Goal: Browse casually

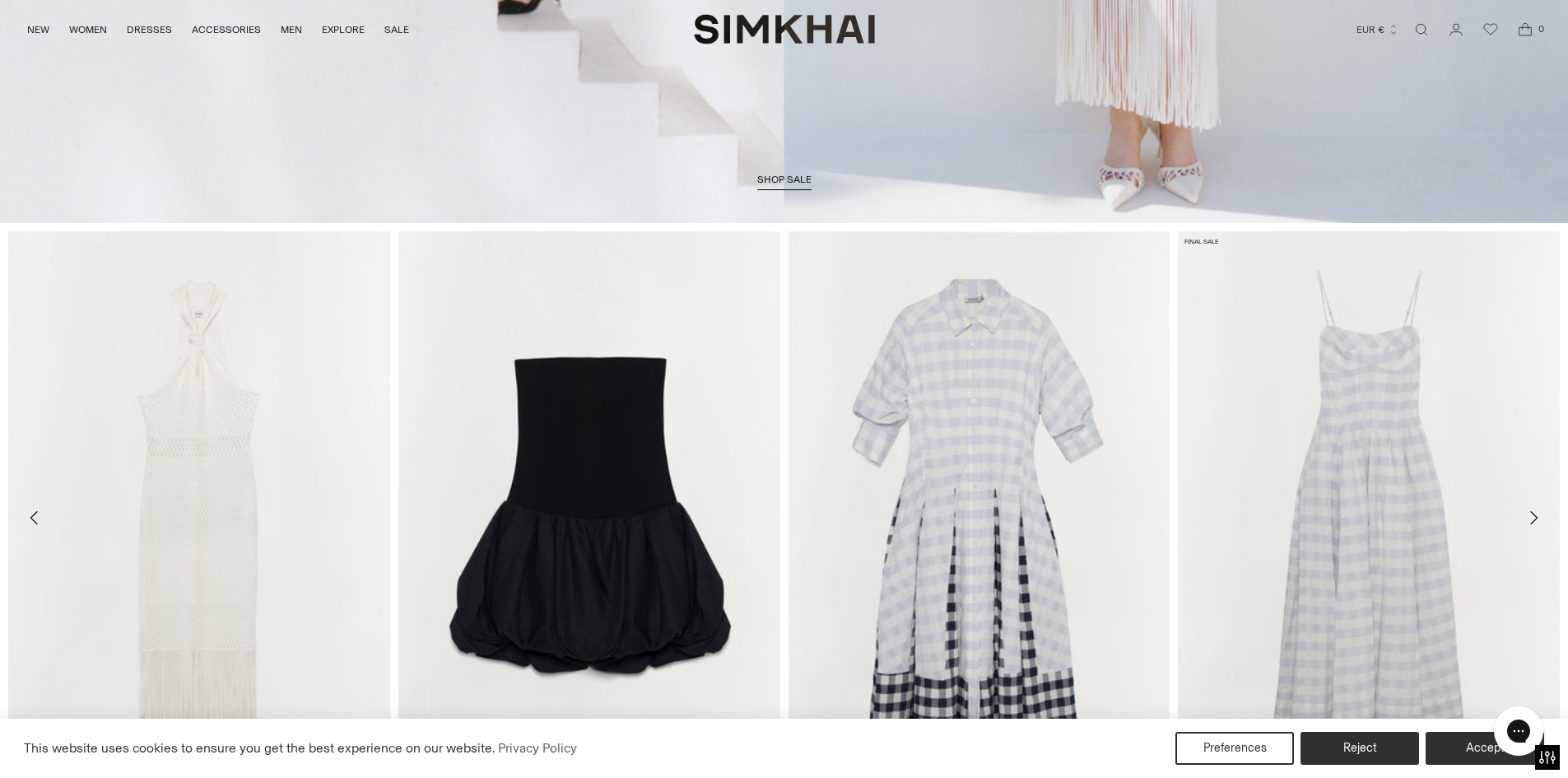
scroll to position [740, 0]
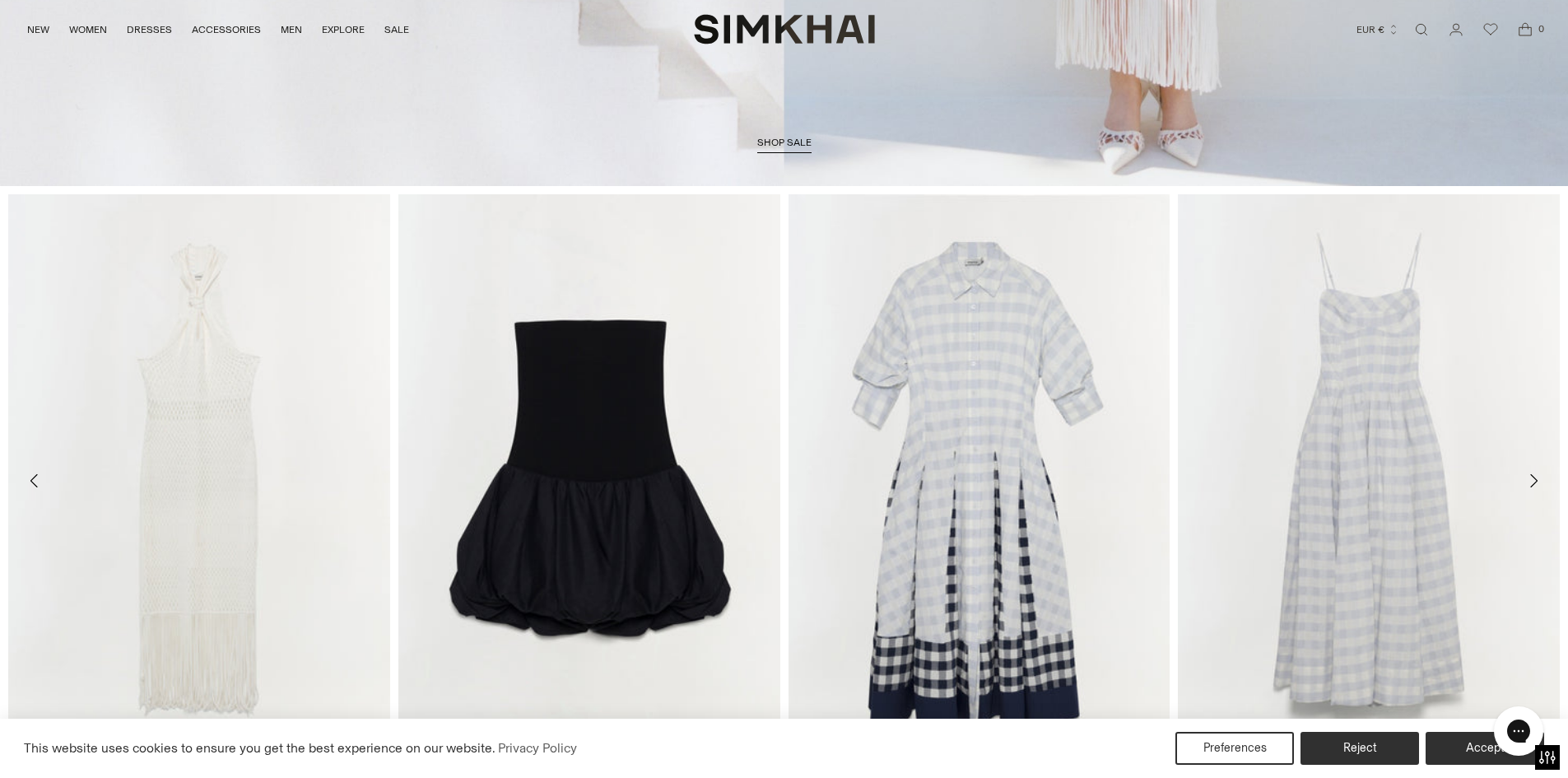
click at [1540, 478] on icon "Move to next carousel slide" at bounding box center [1533, 480] width 20 height 20
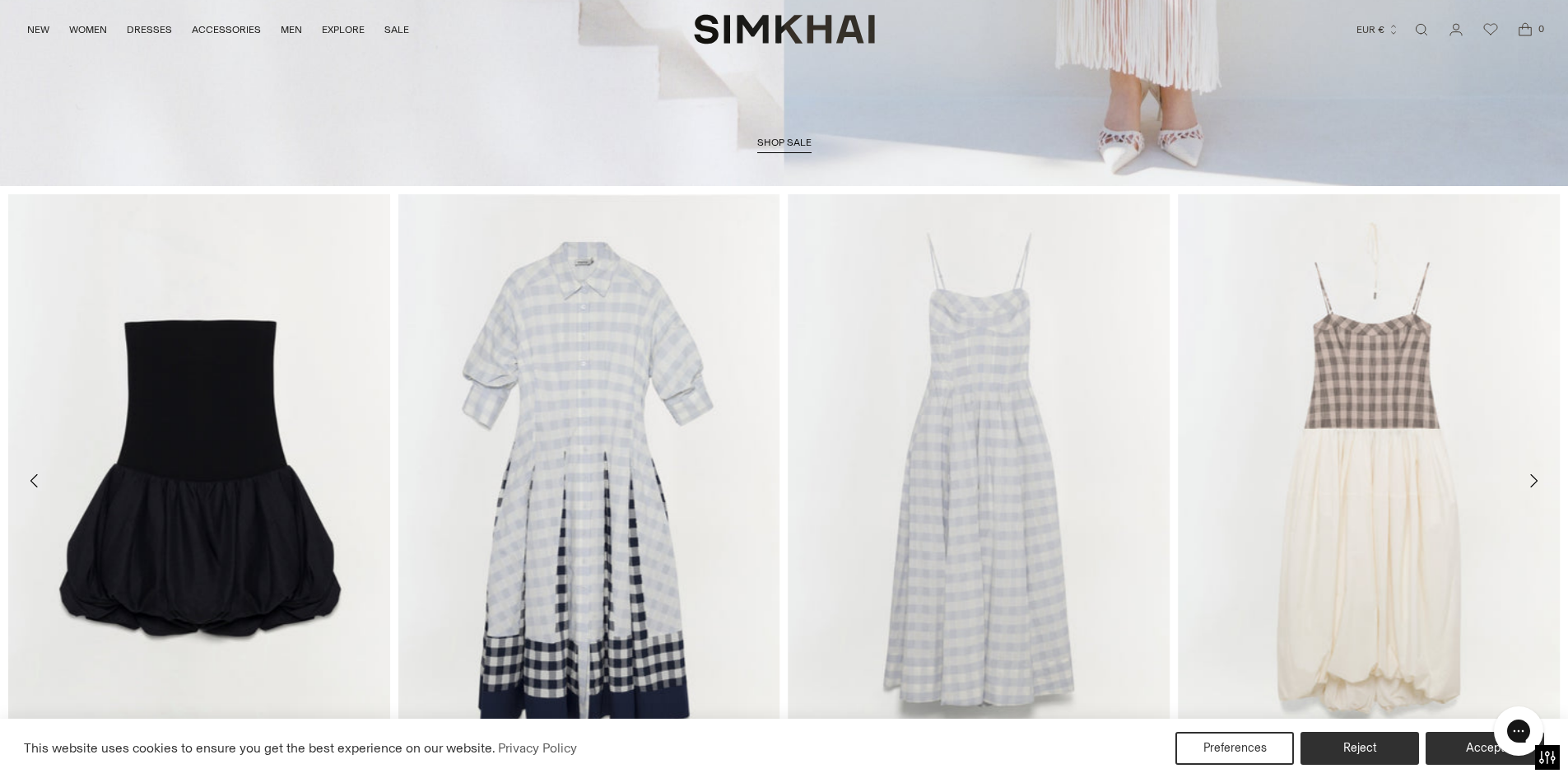
click at [1541, 476] on icon "Move to next carousel slide" at bounding box center [1533, 480] width 20 height 20
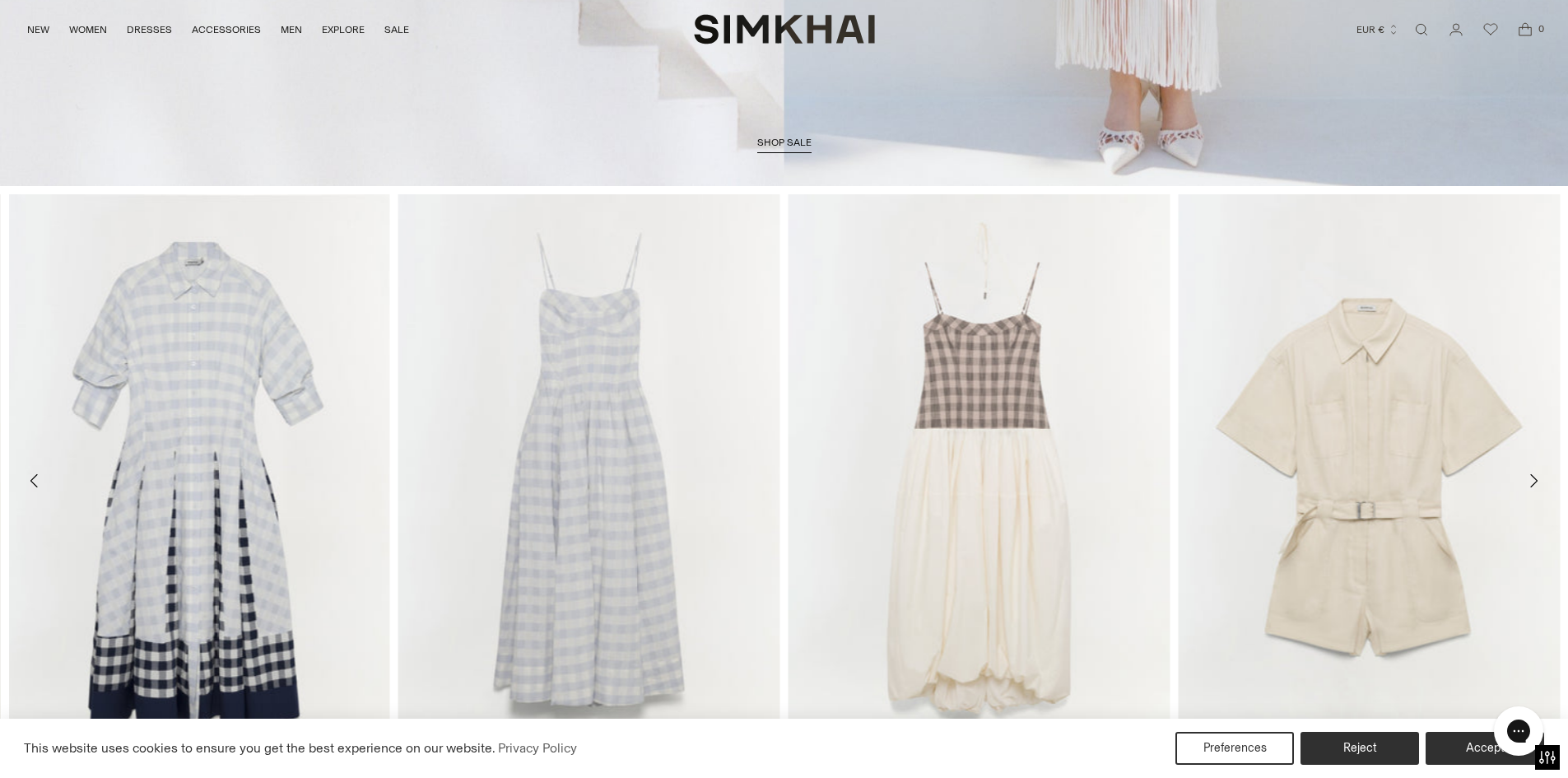
click at [1542, 484] on icon "Move to next carousel slide" at bounding box center [1533, 480] width 20 height 20
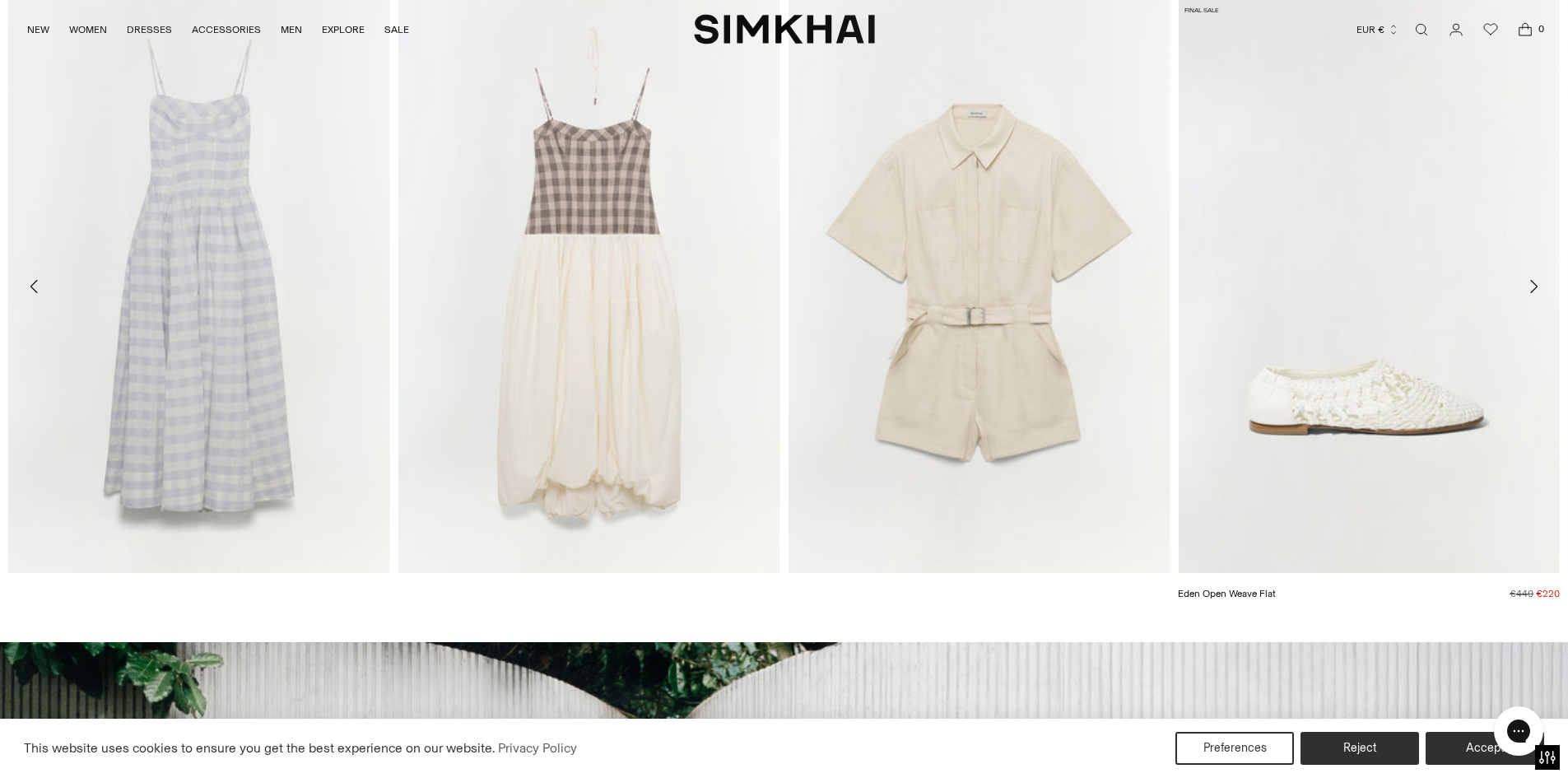
scroll to position [905, 0]
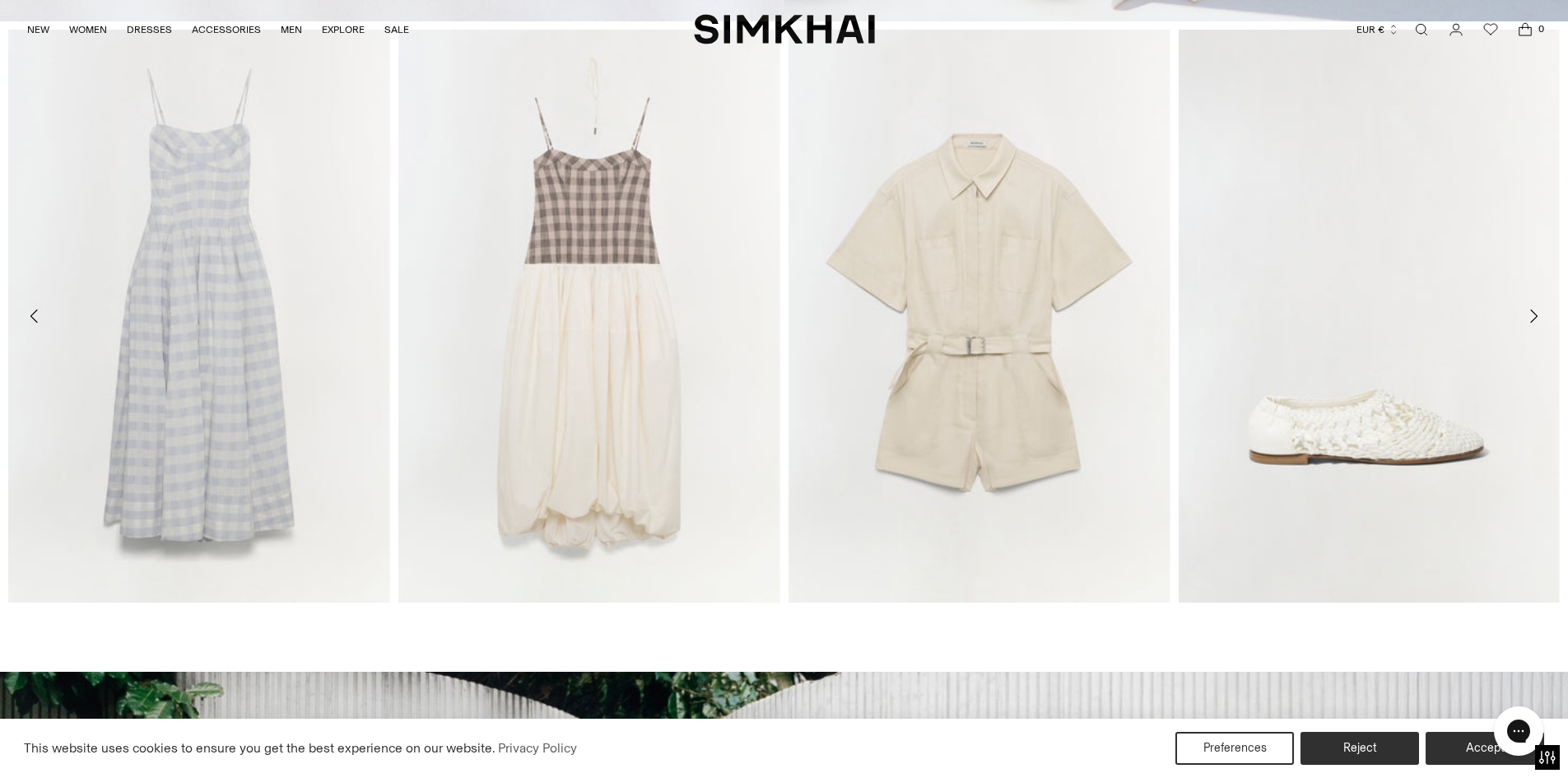
click at [1547, 322] on button "Move to next carousel slide" at bounding box center [1533, 316] width 36 height 36
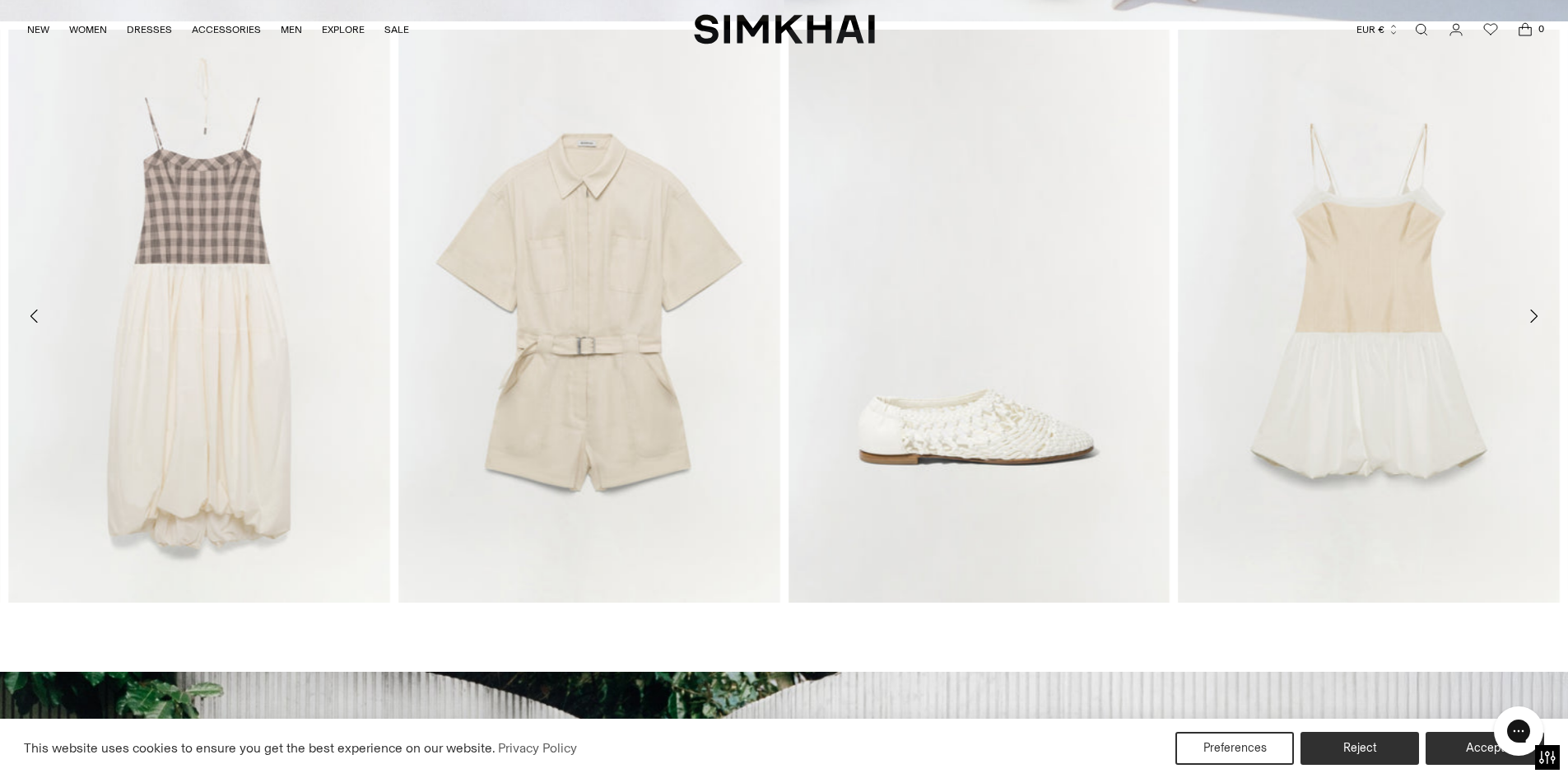
click at [1534, 323] on icon "Move to next carousel slide" at bounding box center [1533, 316] width 20 height 20
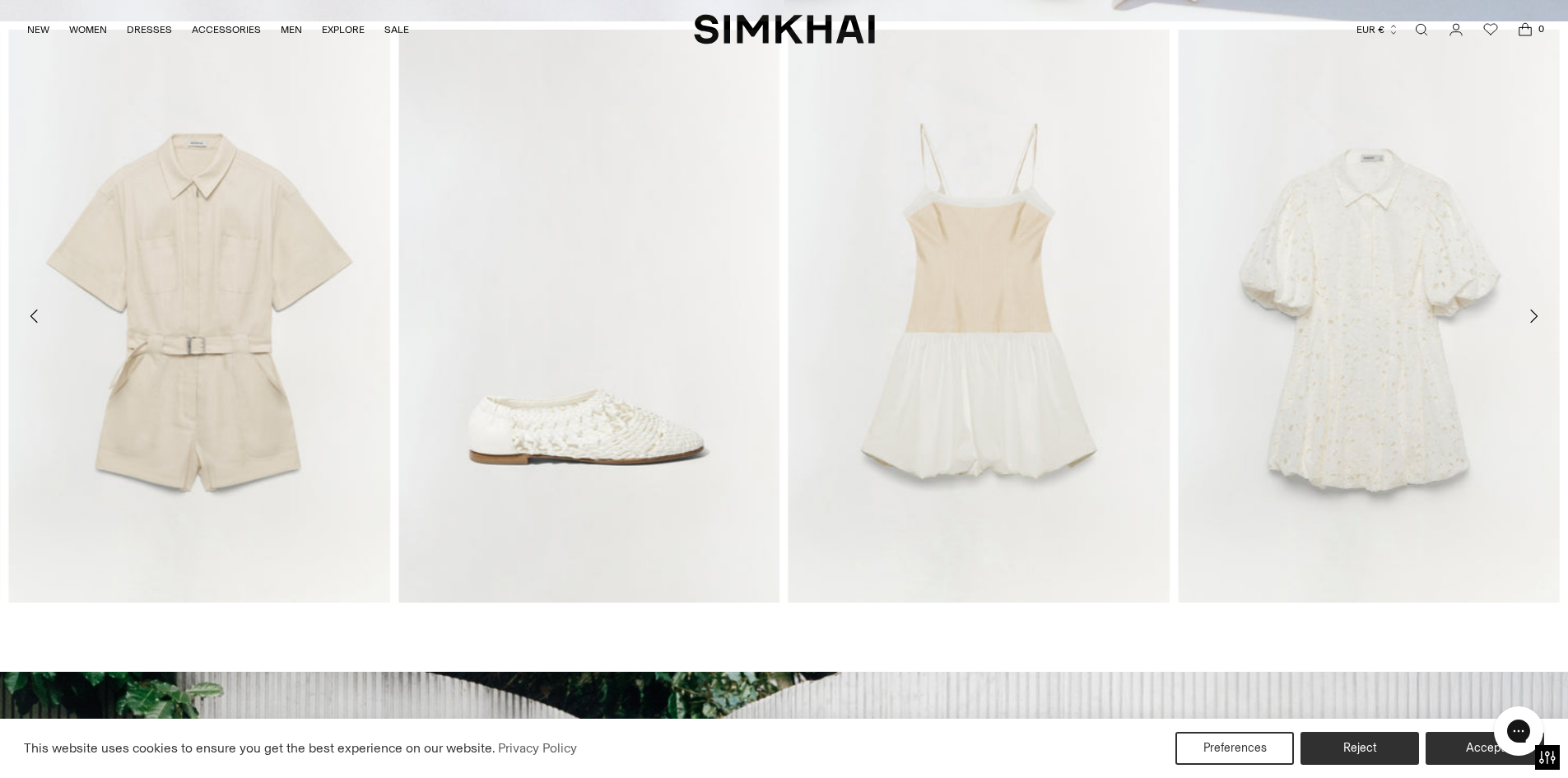
click at [1529, 324] on icon "Move to next carousel slide" at bounding box center [1533, 316] width 20 height 20
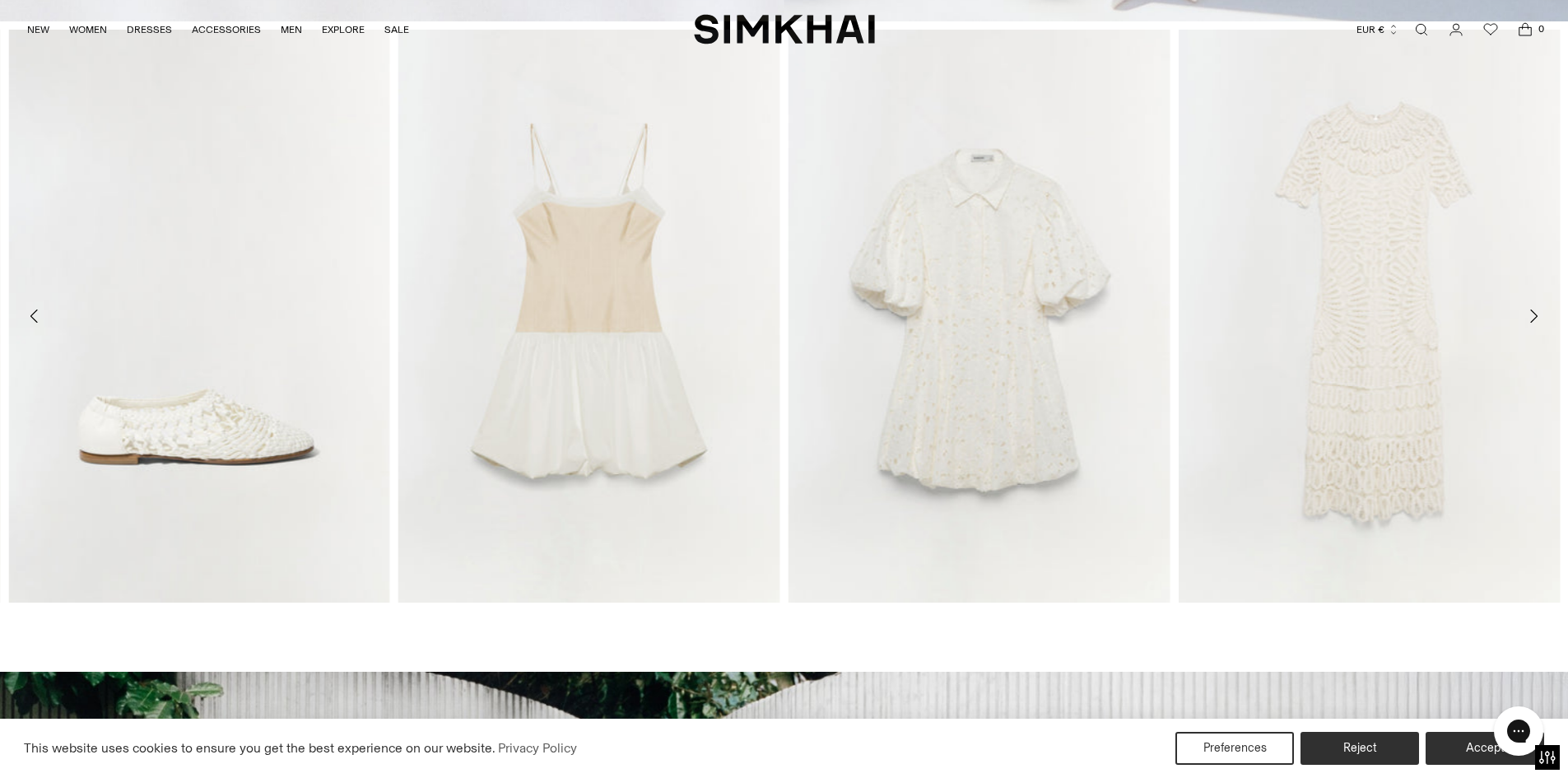
click at [1529, 324] on icon "Move to next carousel slide" at bounding box center [1533, 316] width 20 height 20
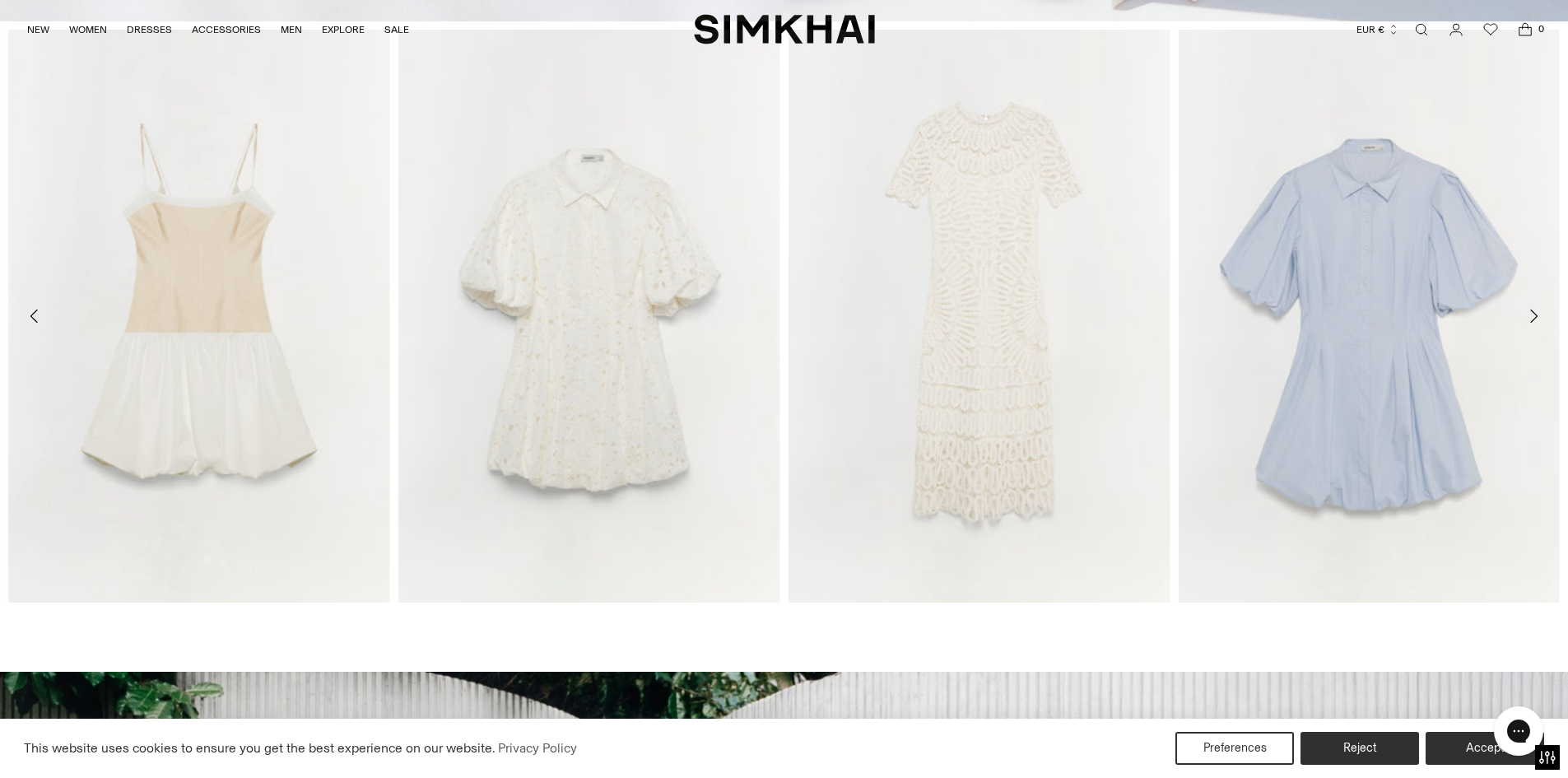
click at [1529, 324] on icon "Move to next carousel slide" at bounding box center [1533, 316] width 20 height 20
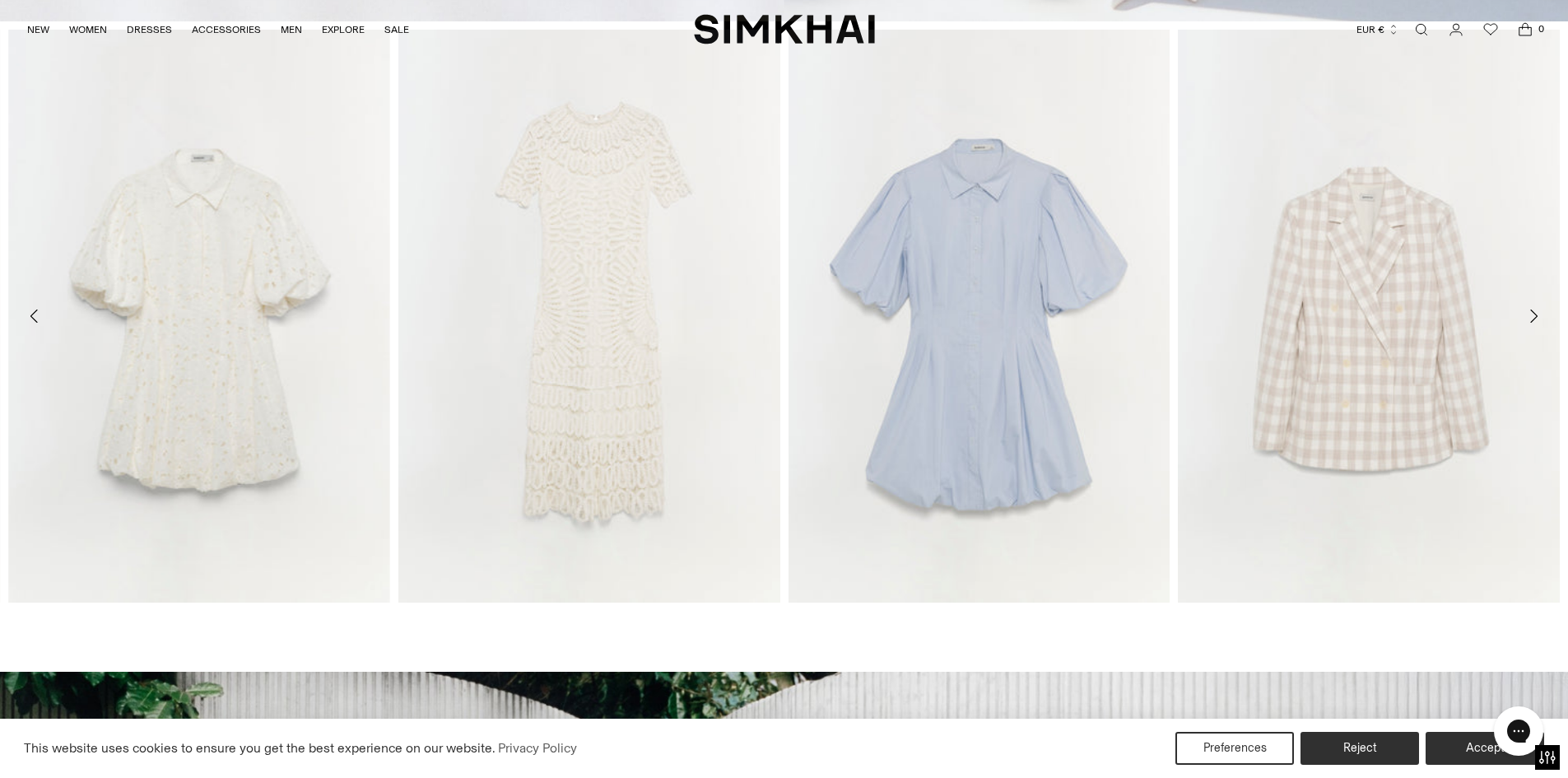
click at [1529, 324] on icon "Move to next carousel slide" at bounding box center [1533, 316] width 20 height 20
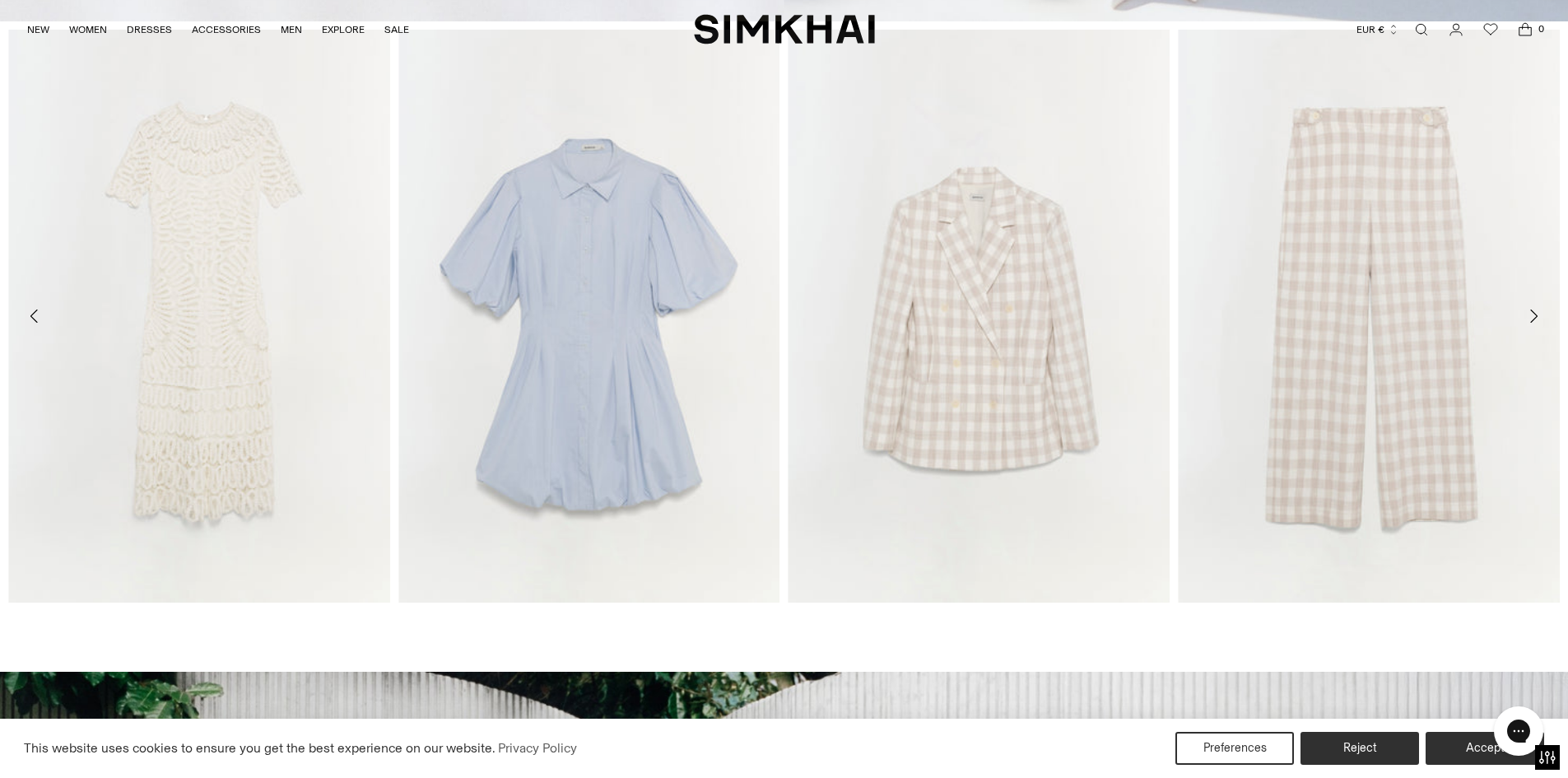
click at [1529, 324] on icon "Move to next carousel slide" at bounding box center [1533, 316] width 20 height 20
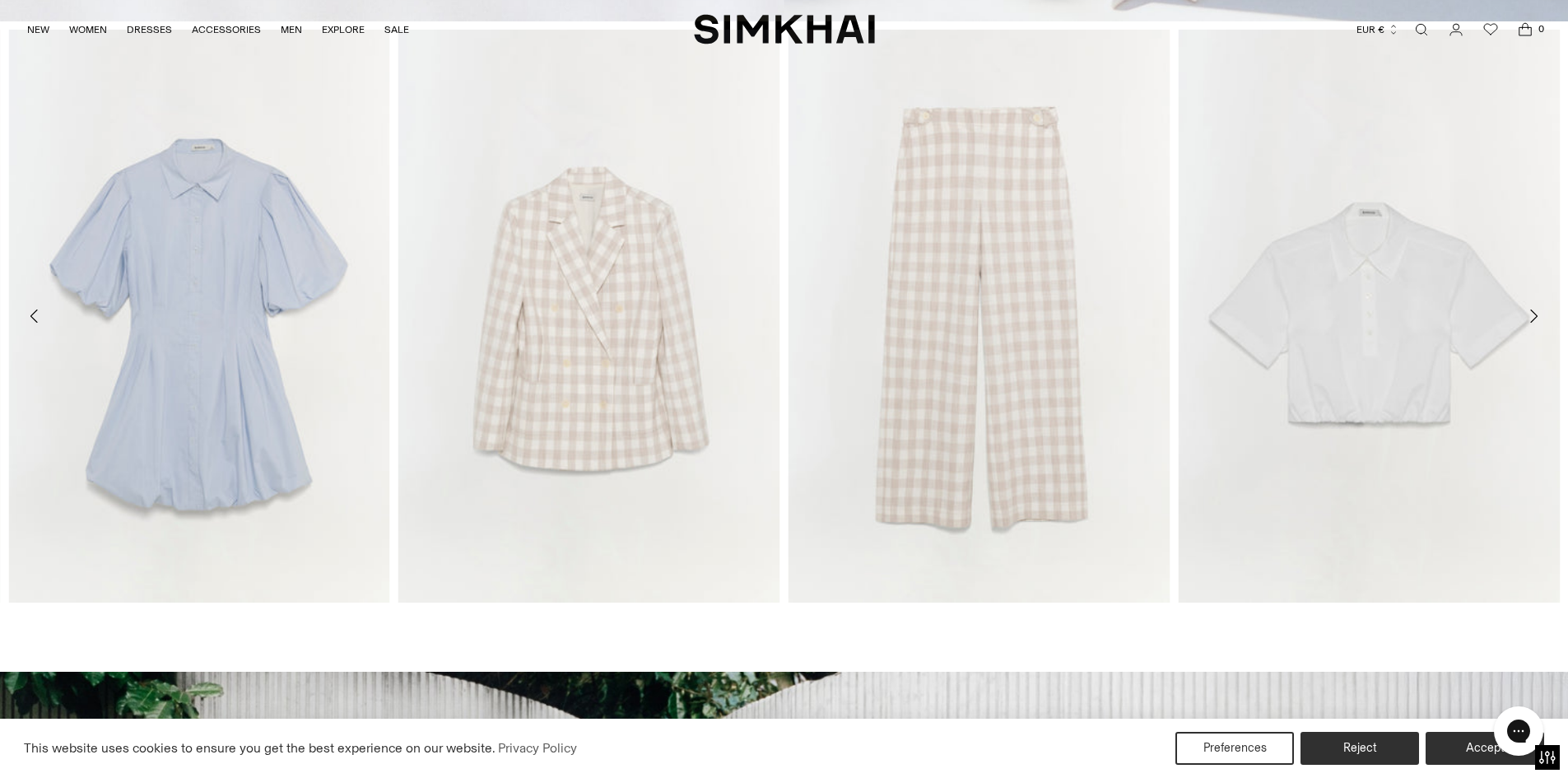
click at [1529, 324] on icon "Move to next carousel slide" at bounding box center [1533, 316] width 20 height 20
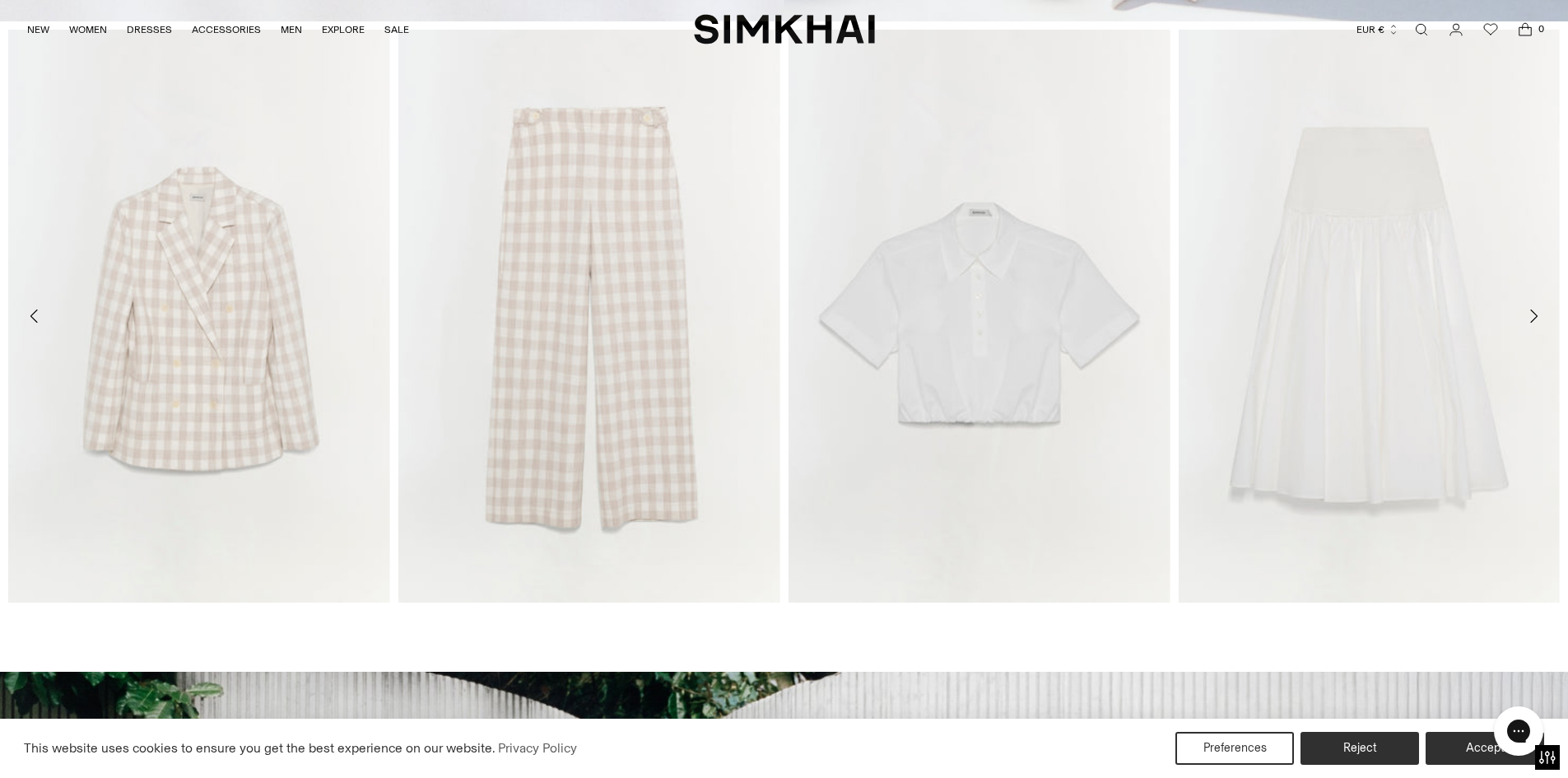
click at [1537, 314] on icon "Move to next carousel slide" at bounding box center [1533, 316] width 20 height 20
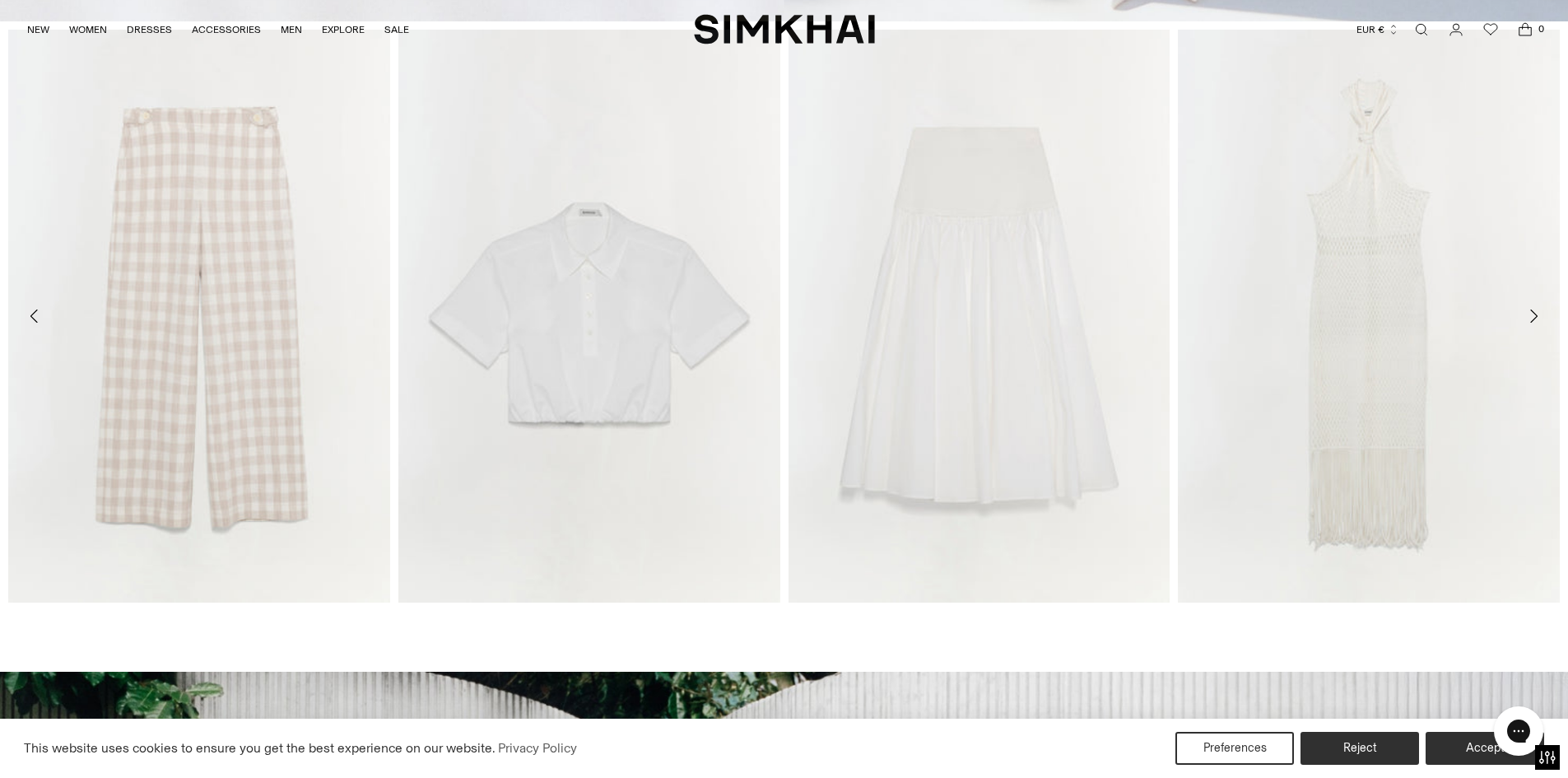
click at [1537, 314] on icon "Move to next carousel slide" at bounding box center [1533, 316] width 20 height 20
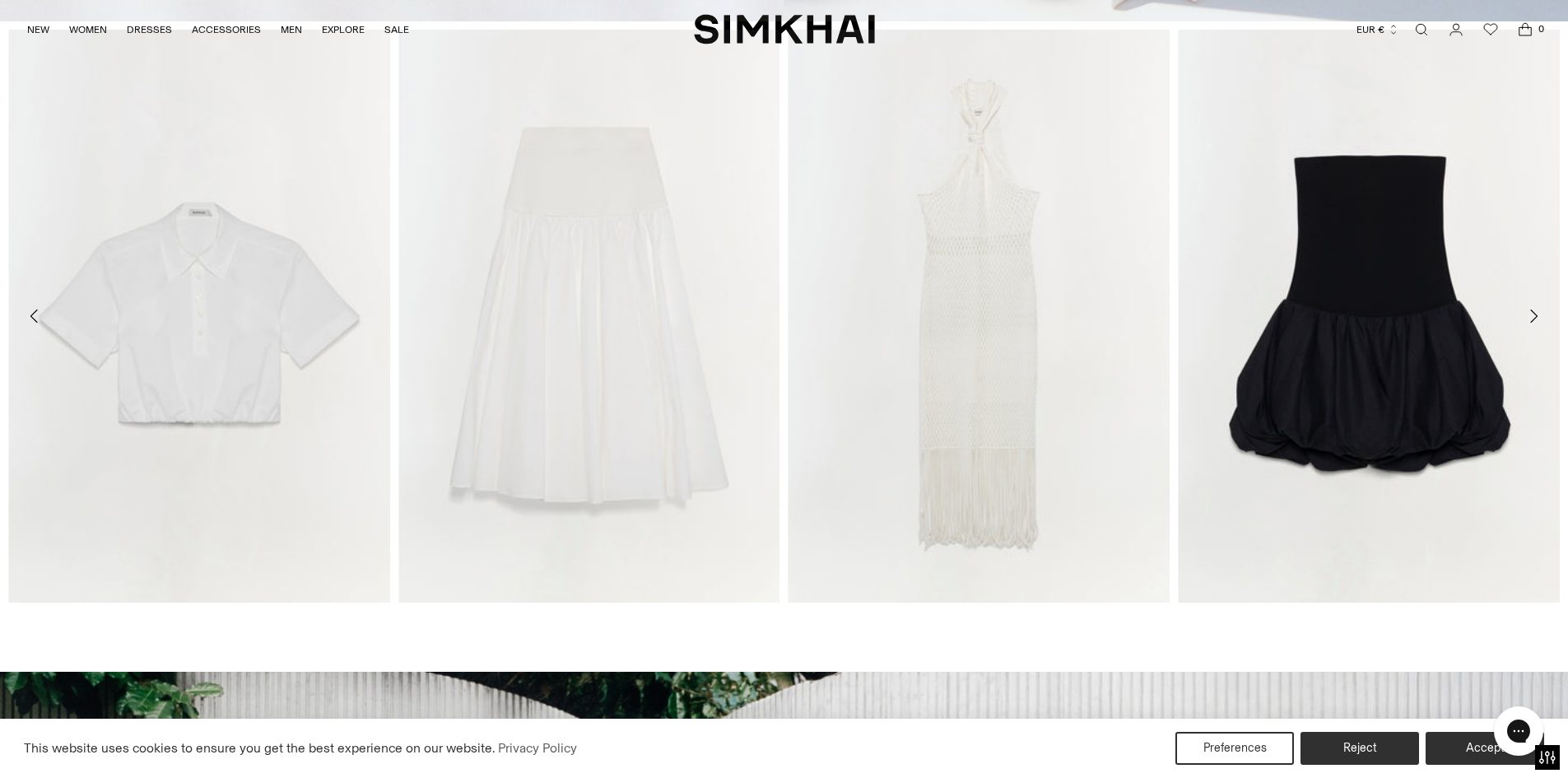
click at [1537, 314] on icon "Move to next carousel slide" at bounding box center [1533, 316] width 20 height 20
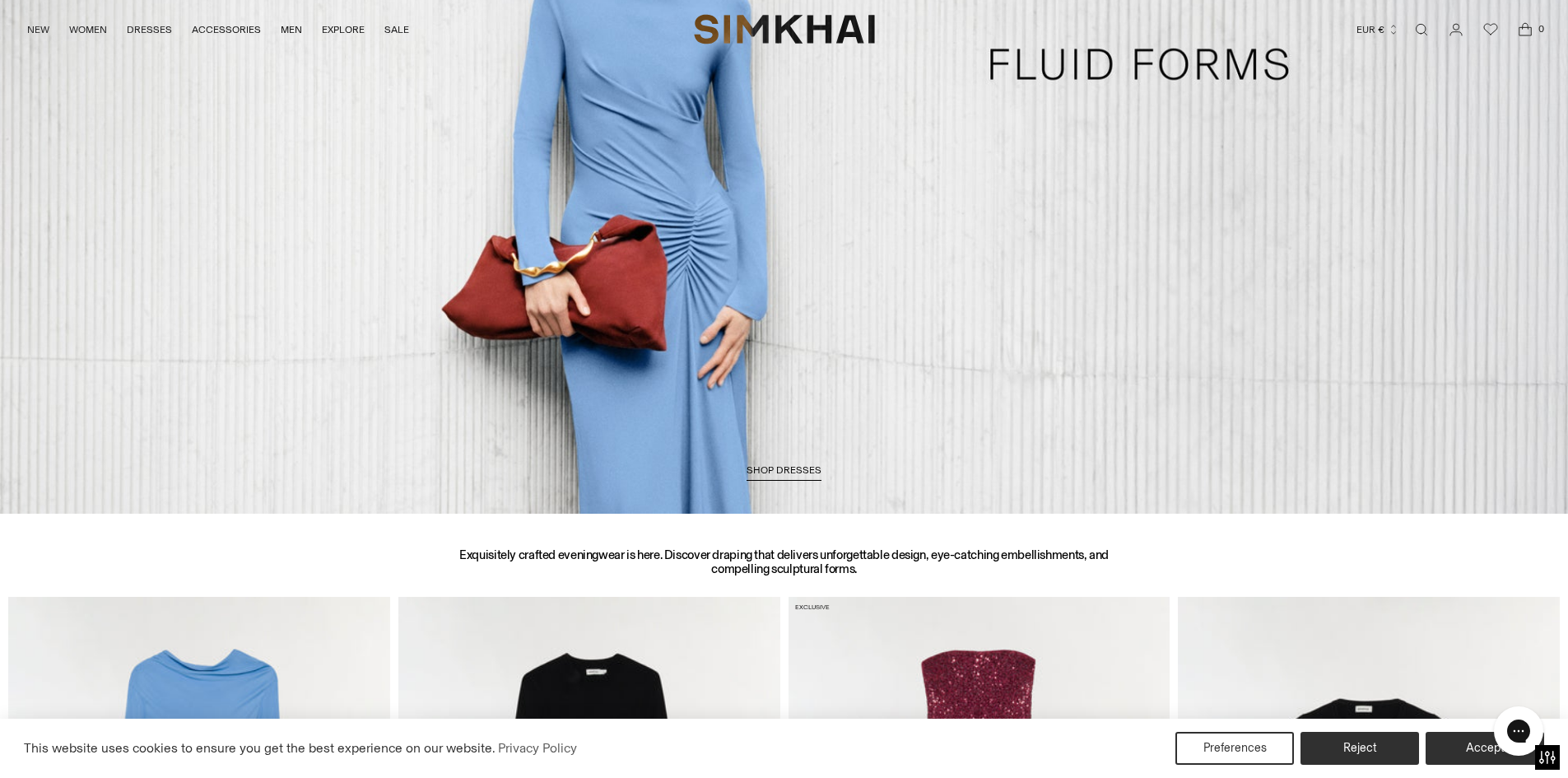
scroll to position [2222, 0]
